Goal: Consume media (video, audio): Consume media (video, audio)

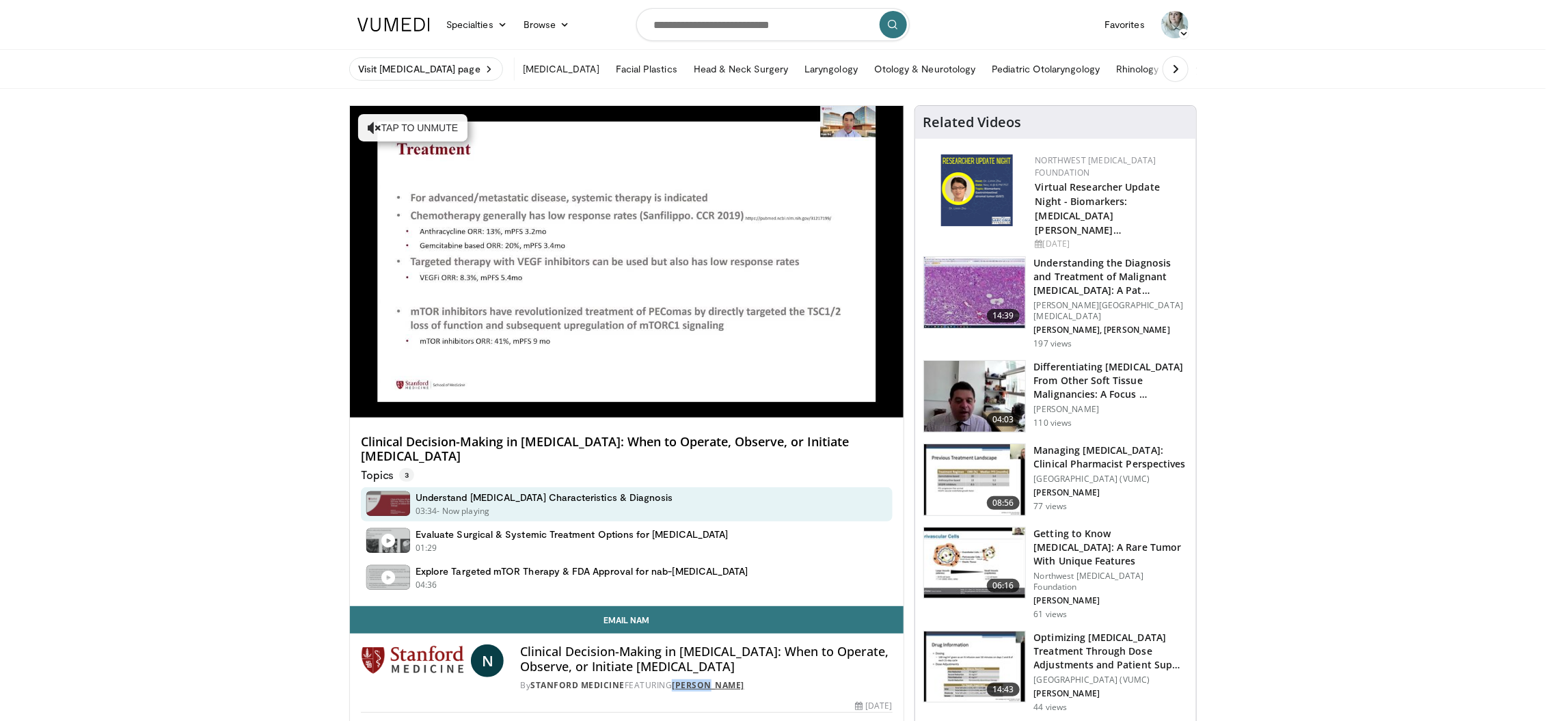
drag, startPoint x: 728, startPoint y: 687, endPoint x: 680, endPoint y: 687, distance: 47.8
click at [680, 687] on div "By Stanford Medicine FEATURING [PERSON_NAME]" at bounding box center [706, 685] width 372 height 12
copy link "[PERSON_NAME]"
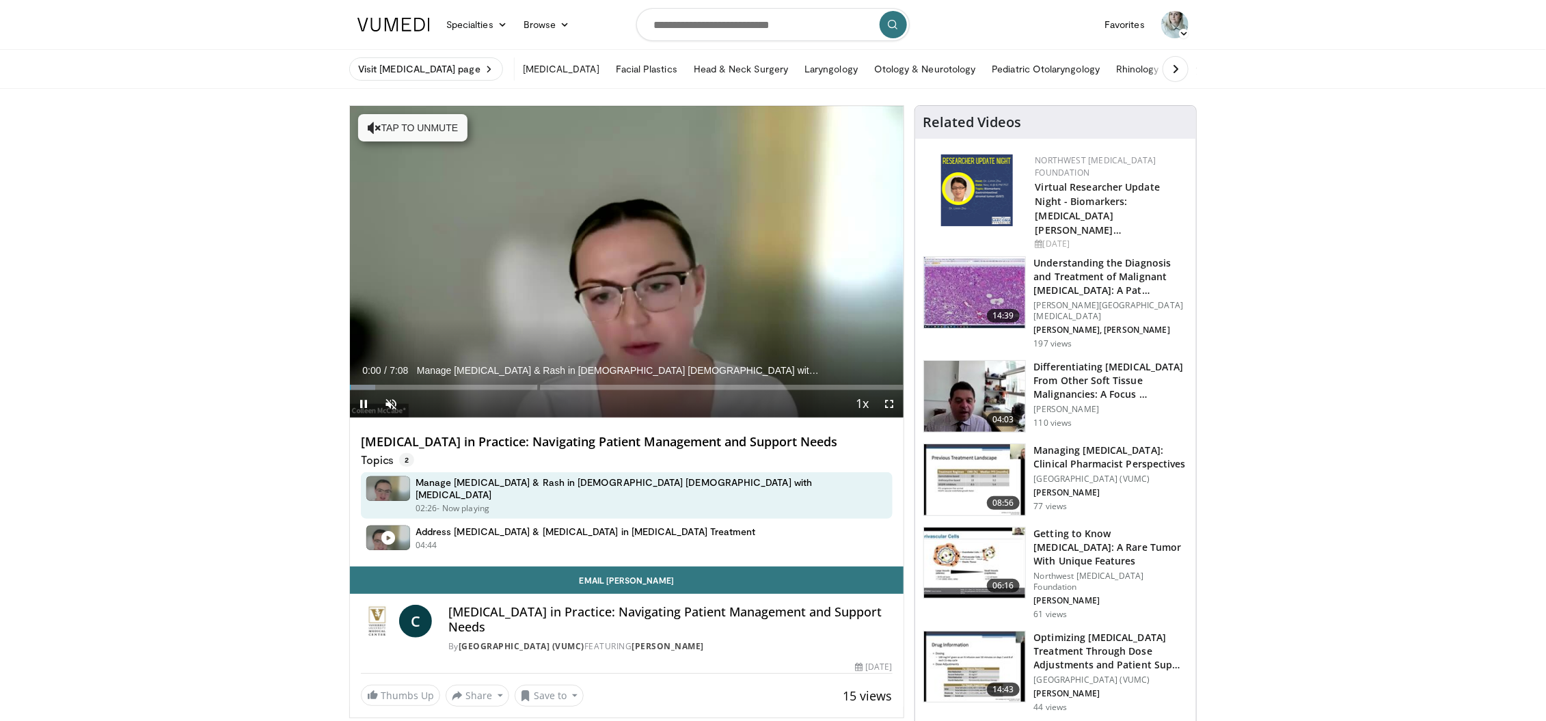
drag, startPoint x: 816, startPoint y: 619, endPoint x: 731, endPoint y: 595, distance: 88.3
click at [734, 640] on div "By [GEOGRAPHIC_DATA] (VUMC) FEATURING [PERSON_NAME]" at bounding box center [670, 646] width 444 height 12
copy link "[PERSON_NAME]"
